Goal: Task Accomplishment & Management: Use online tool/utility

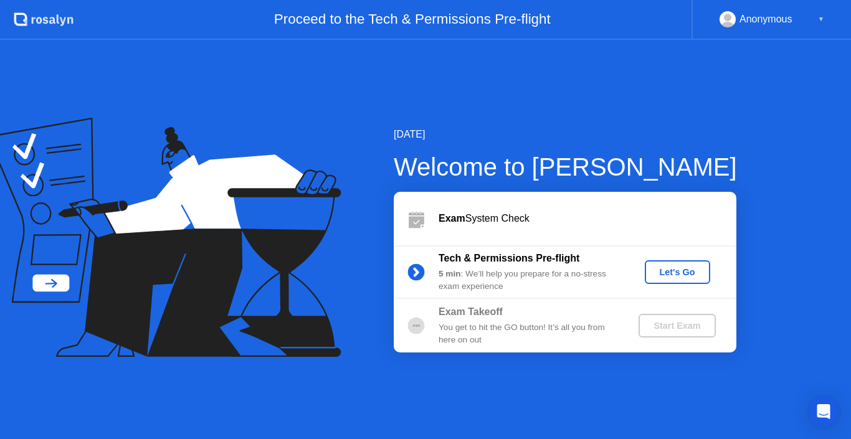
click at [663, 272] on div "Let's Go" at bounding box center [677, 272] width 55 height 10
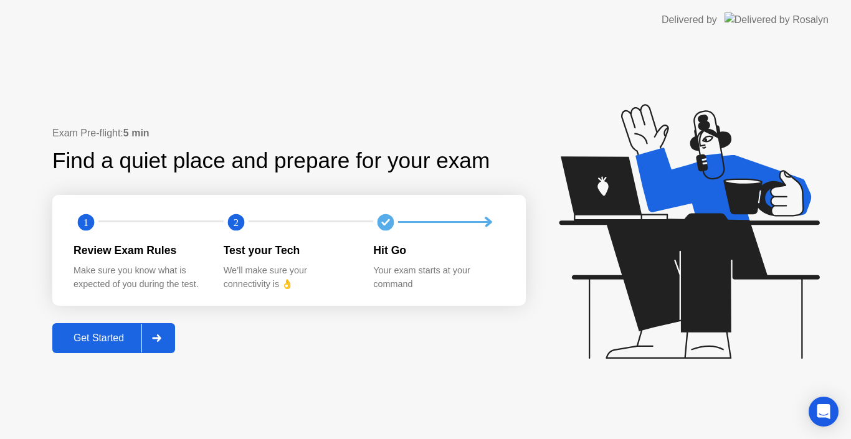
click at [94, 338] on div "Get Started" at bounding box center [98, 338] width 85 height 11
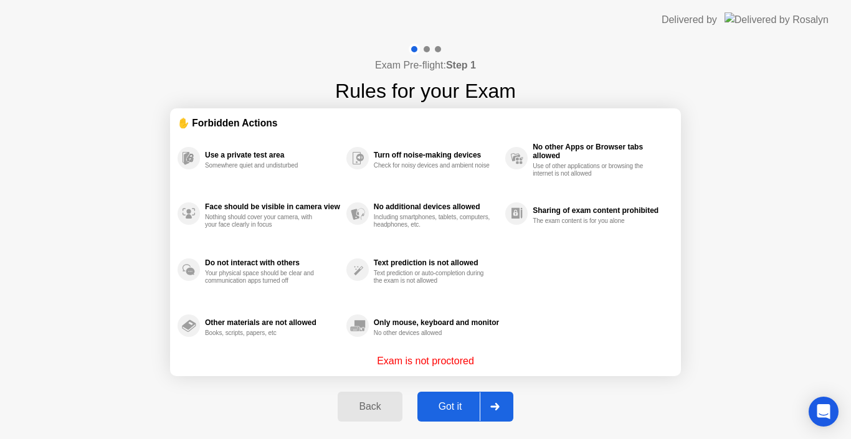
click at [446, 411] on div "Got it" at bounding box center [450, 406] width 59 height 11
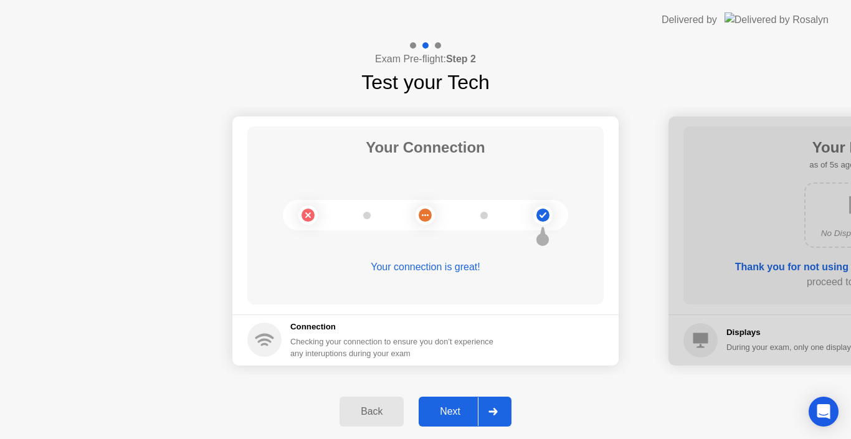
click at [448, 416] on div "Next" at bounding box center [449, 411] width 55 height 11
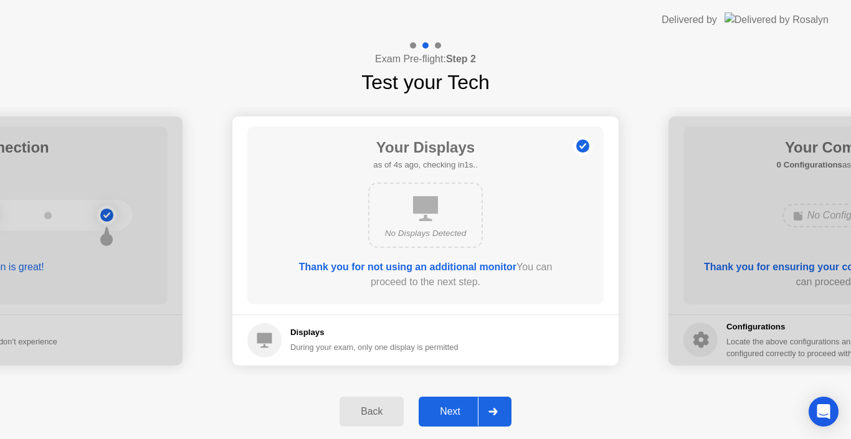
click at [449, 411] on div "Next" at bounding box center [449, 411] width 55 height 11
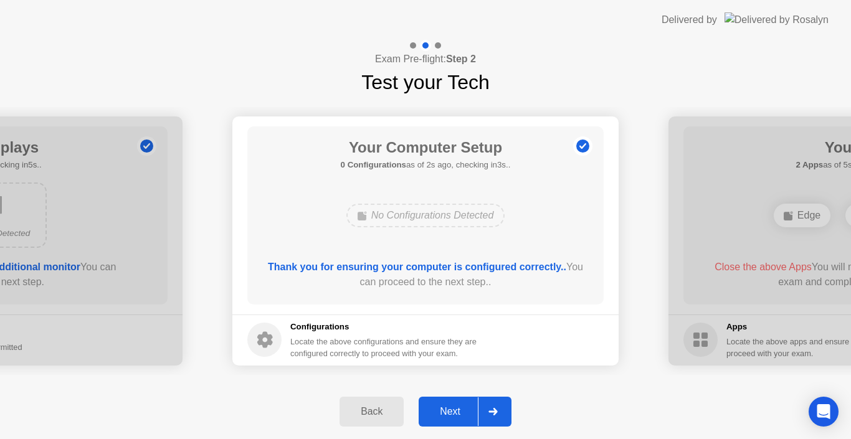
click at [449, 411] on div "Next" at bounding box center [449, 411] width 55 height 11
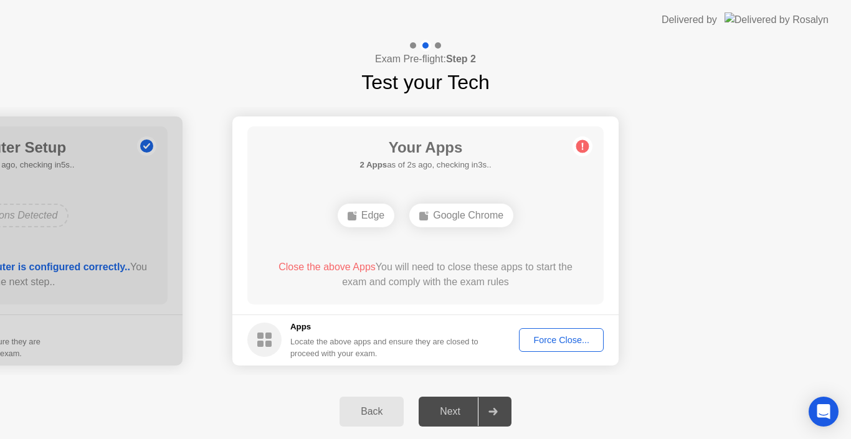
click at [568, 345] on div "Force Close..." at bounding box center [561, 340] width 76 height 10
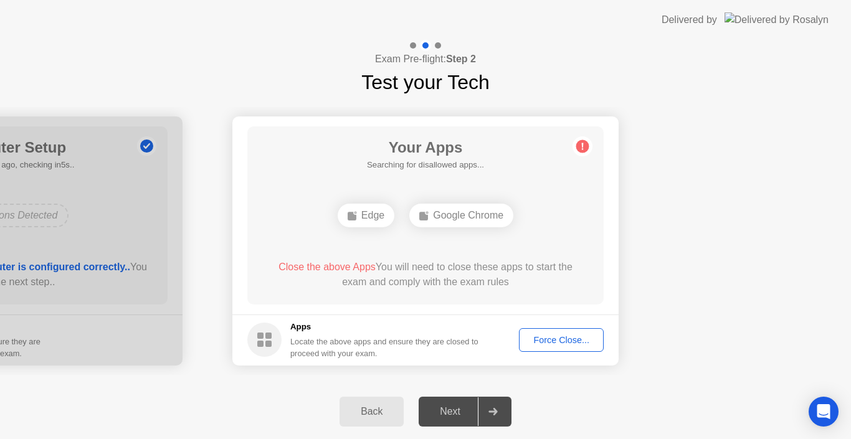
click at [555, 343] on div "Force Close..." at bounding box center [561, 340] width 76 height 10
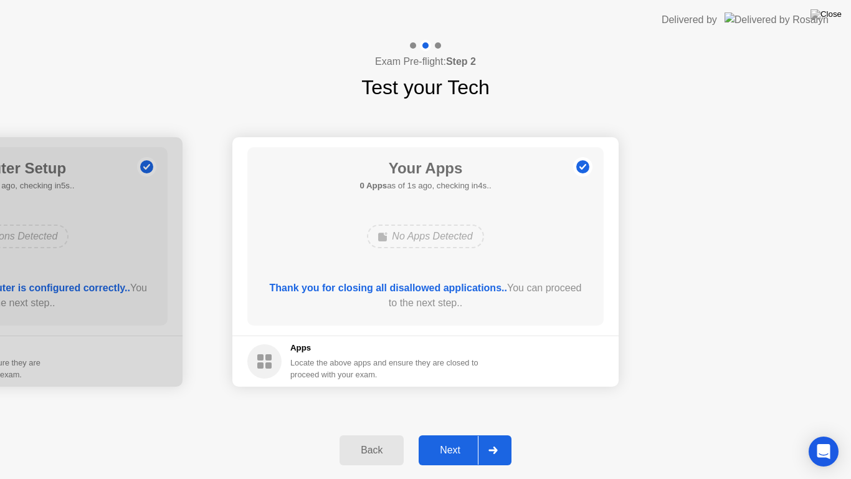
click at [457, 439] on div "Next" at bounding box center [449, 449] width 55 height 11
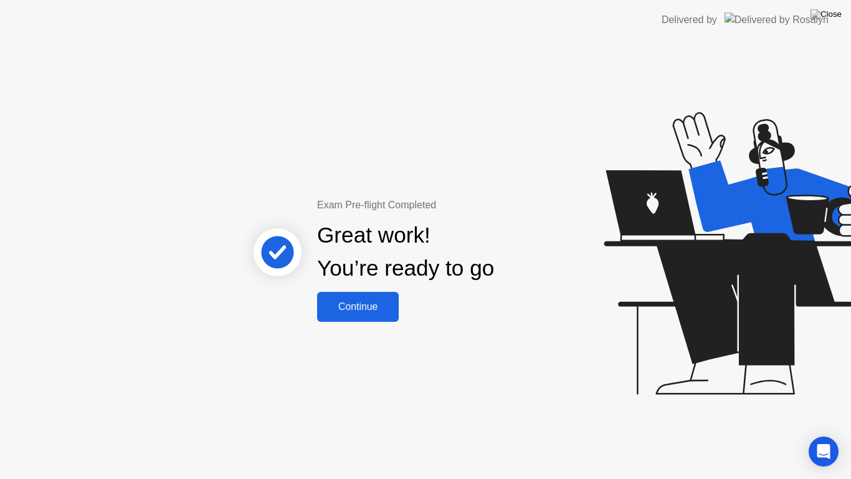
click at [355, 310] on div "Continue" at bounding box center [358, 306] width 74 height 11
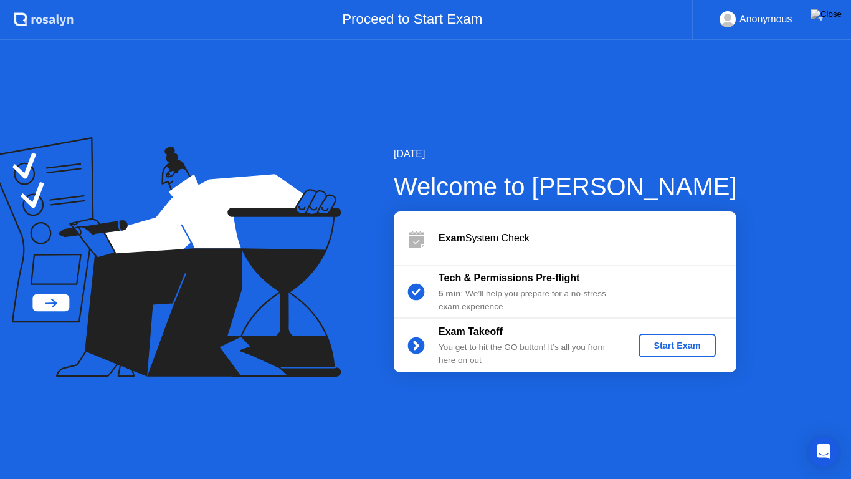
click at [687, 346] on div "Start Exam" at bounding box center [677, 345] width 67 height 10
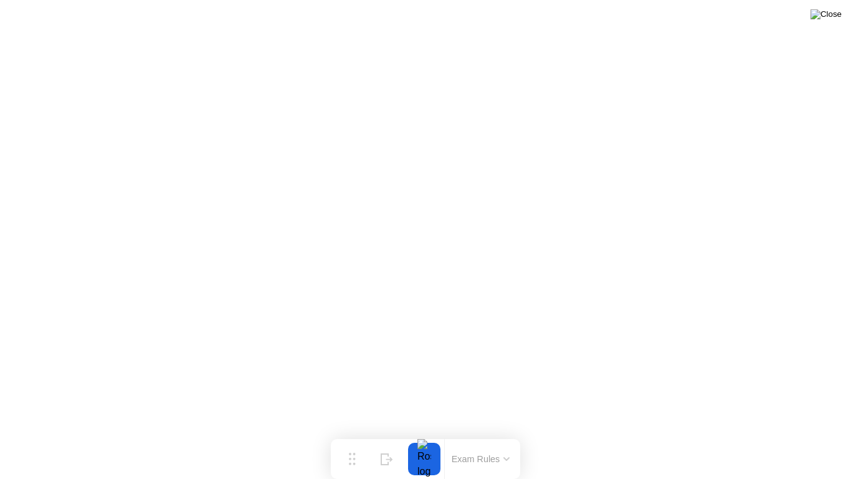
click at [835, 14] on img at bounding box center [826, 14] width 31 height 10
click at [351, 439] on icon at bounding box center [352, 453] width 7 height 12
click at [832, 13] on img at bounding box center [826, 14] width 31 height 10
